Goal: Information Seeking & Learning: Learn about a topic

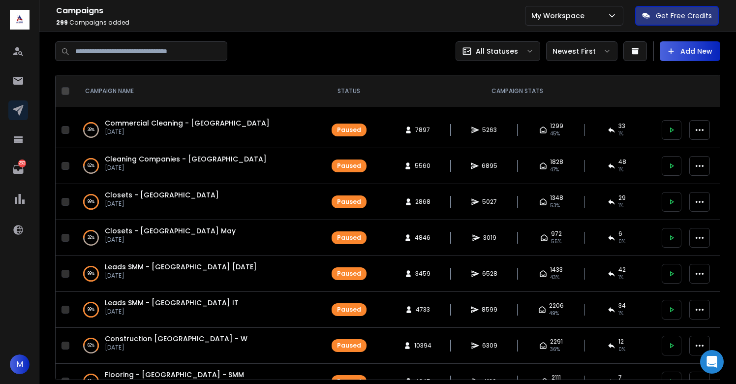
scroll to position [1295, 0]
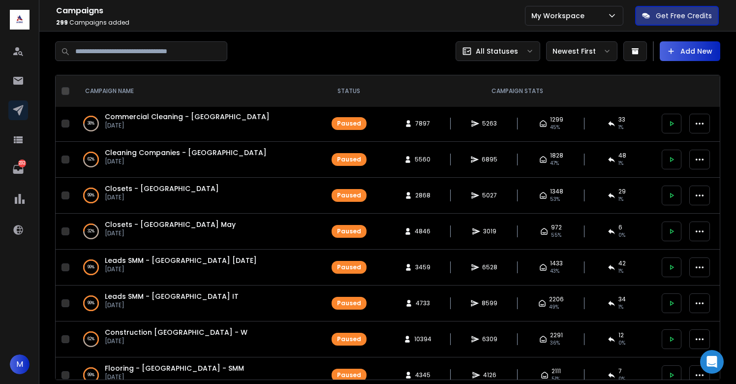
click at [155, 226] on span "Closets - [GEOGRAPHIC_DATA] May" at bounding box center [170, 224] width 131 height 10
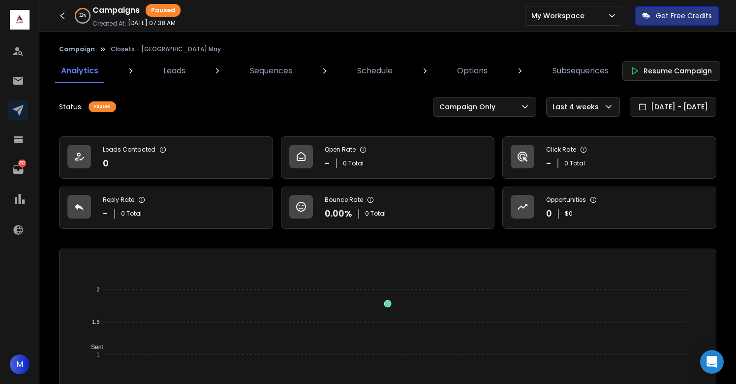
click at [84, 48] on button "Campaign" at bounding box center [77, 49] width 36 height 8
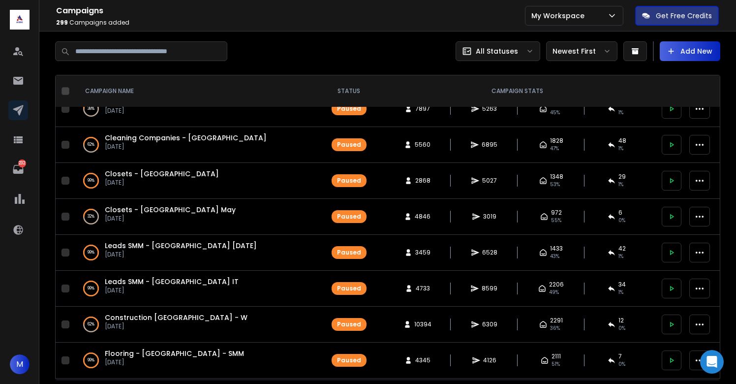
scroll to position [1314, 0]
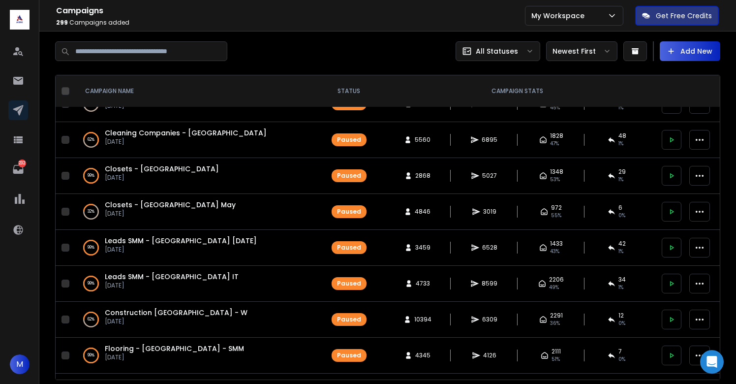
click at [174, 205] on div "32 % Closets - [GEOGRAPHIC_DATA] [DATE][DATE]" at bounding box center [196, 212] width 226 height 24
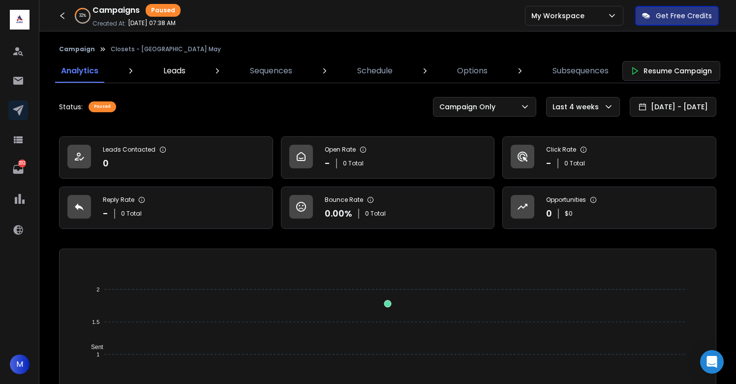
click at [168, 73] on p "Leads" at bounding box center [174, 71] width 22 height 12
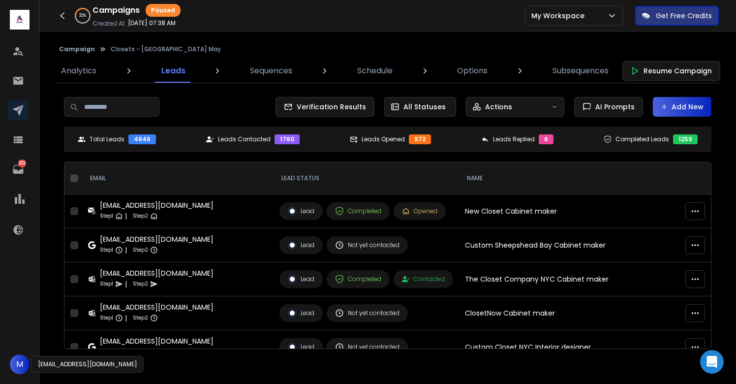
click at [22, 367] on span "M" at bounding box center [20, 364] width 20 height 20
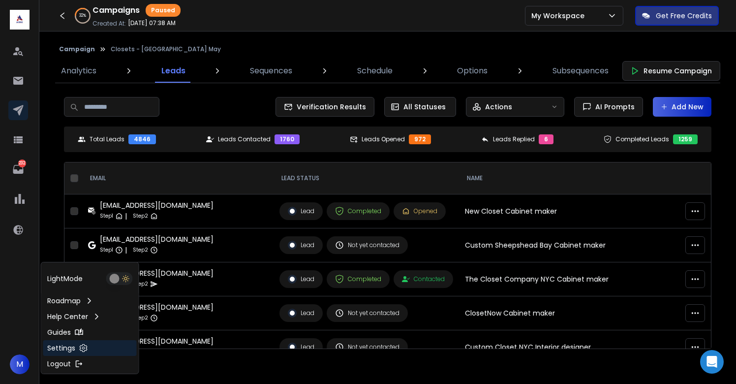
click at [52, 350] on p "Settings" at bounding box center [61, 348] width 28 height 10
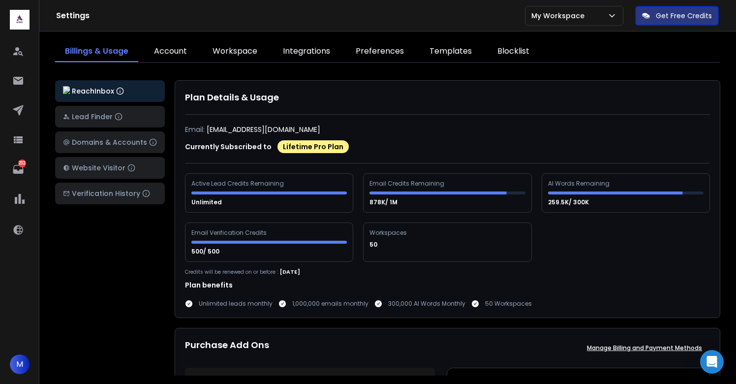
click at [308, 47] on link "Integrations" at bounding box center [306, 51] width 67 height 21
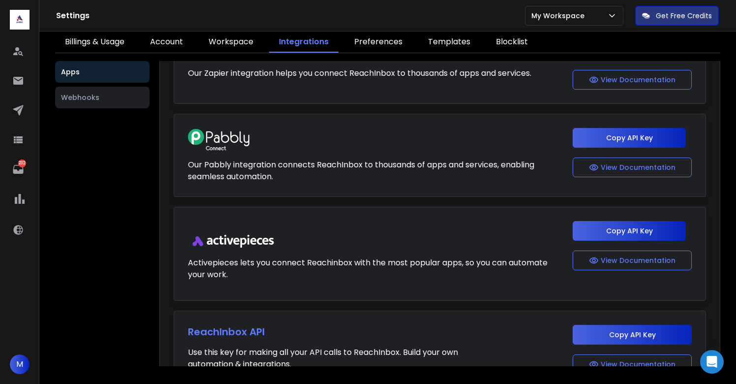
scroll to position [229, 0]
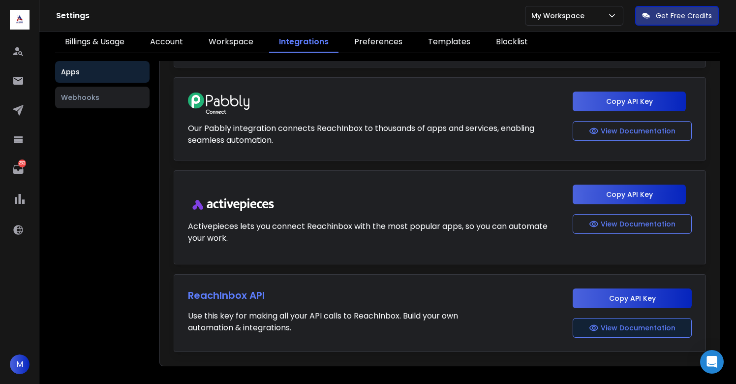
click at [638, 325] on button "View Documentation" at bounding box center [632, 328] width 119 height 20
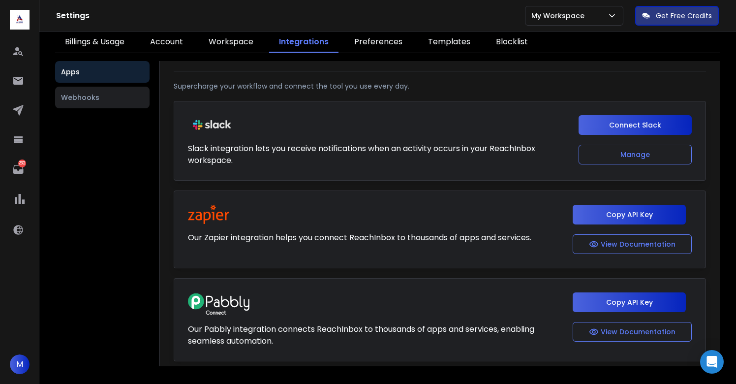
scroll to position [26, 0]
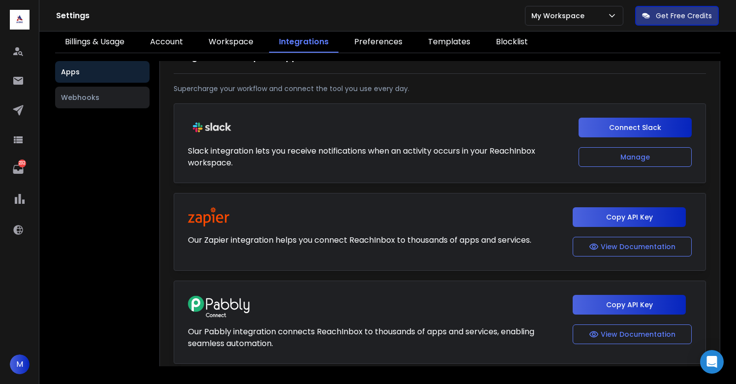
click at [384, 217] on div "Our Zapier integration helps you connect ReachInbox to thousands of apps and se…" at bounding box center [359, 226] width 343 height 39
click at [624, 250] on button "View Documentation" at bounding box center [632, 247] width 119 height 20
click at [21, 111] on icon at bounding box center [18, 110] width 10 height 10
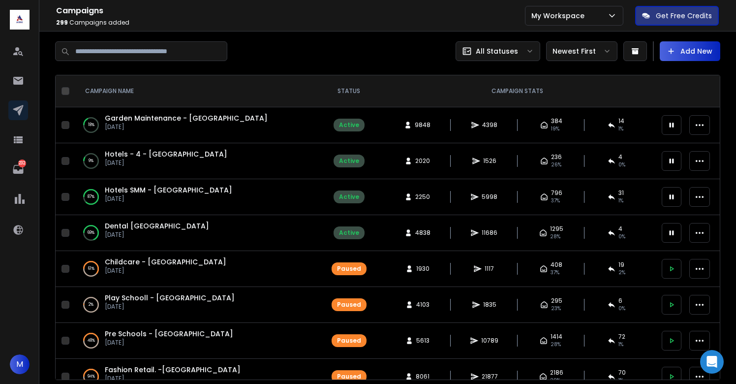
click at [154, 119] on span "Garden Maintenance - [GEOGRAPHIC_DATA]" at bounding box center [186, 118] width 163 height 10
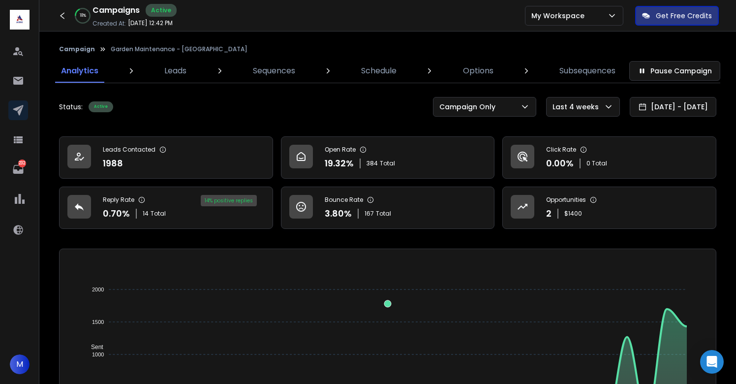
click at [561, 200] on p "Opportunities" at bounding box center [566, 200] width 40 height 8
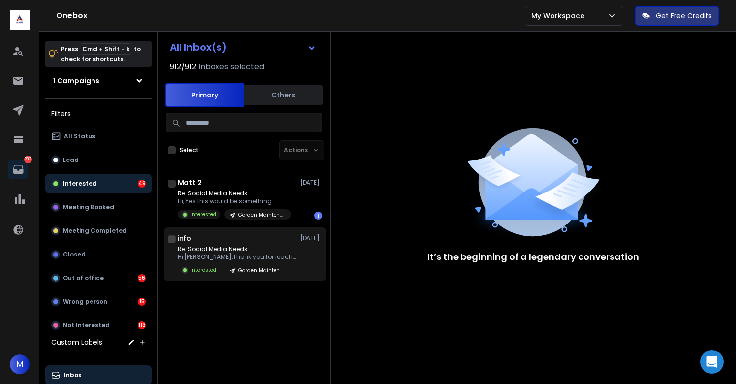
click at [212, 255] on p "Hi [PERSON_NAME],Thank you for reaching" at bounding box center [237, 257] width 118 height 8
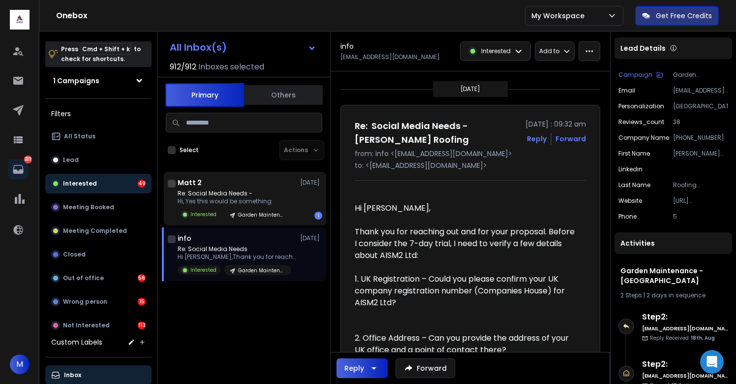
click at [222, 190] on p "Re: Social Media Needs -" at bounding box center [235, 193] width 114 height 8
